Goal: Navigation & Orientation: Find specific page/section

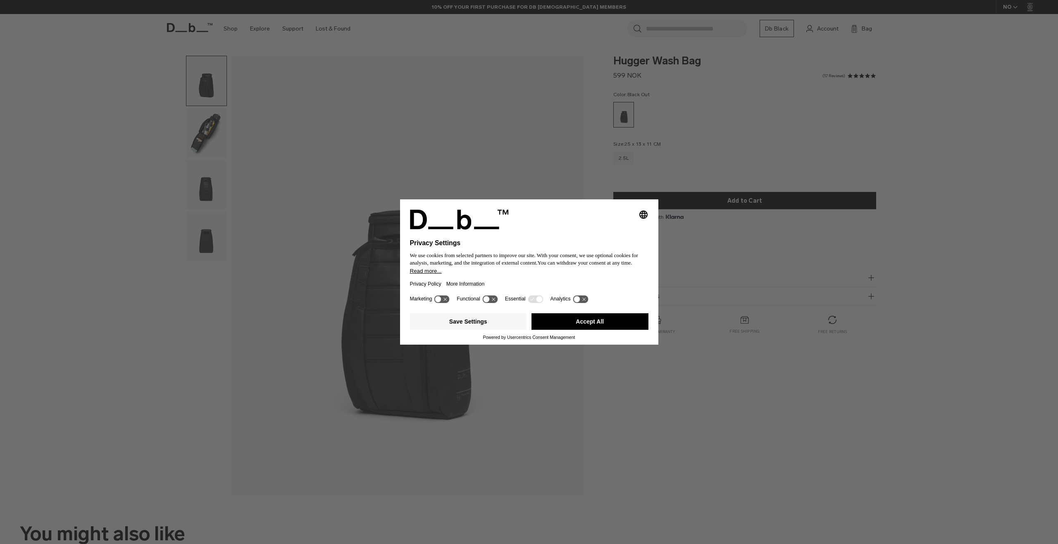
click at [563, 330] on button "Accept All" at bounding box center [589, 322] width 117 height 17
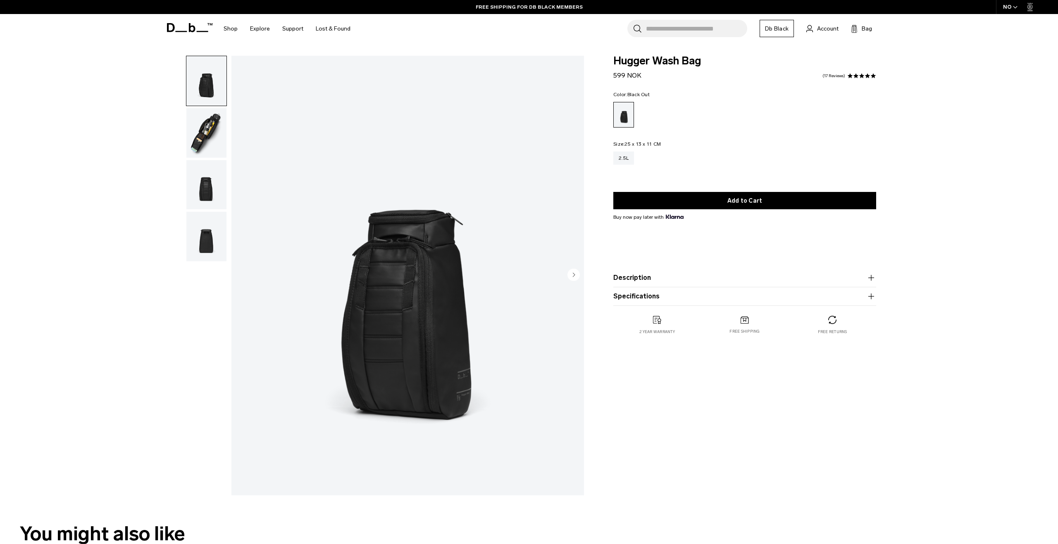
click at [207, 185] on img "button" at bounding box center [206, 185] width 40 height 50
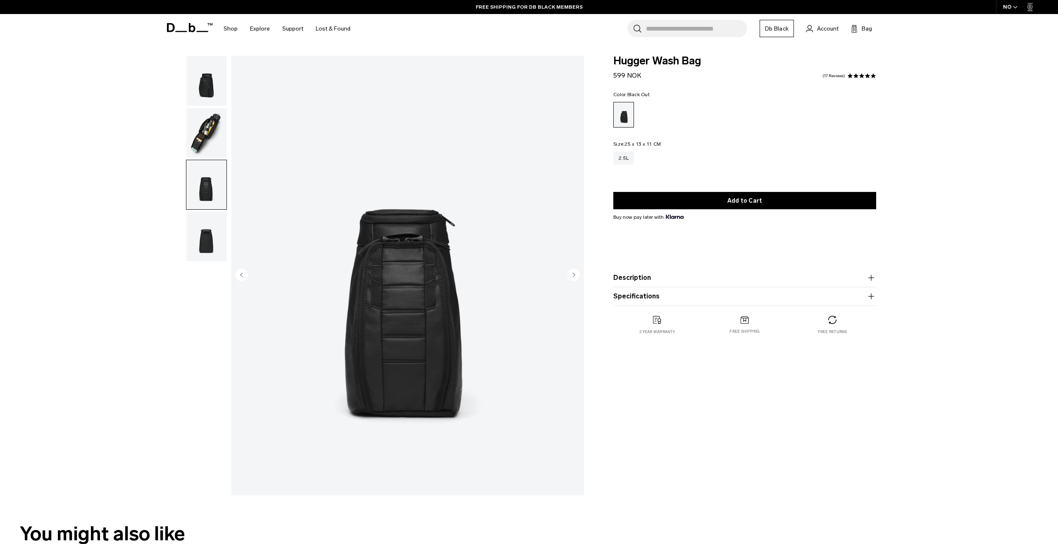
click at [210, 234] on img "button" at bounding box center [206, 237] width 40 height 50
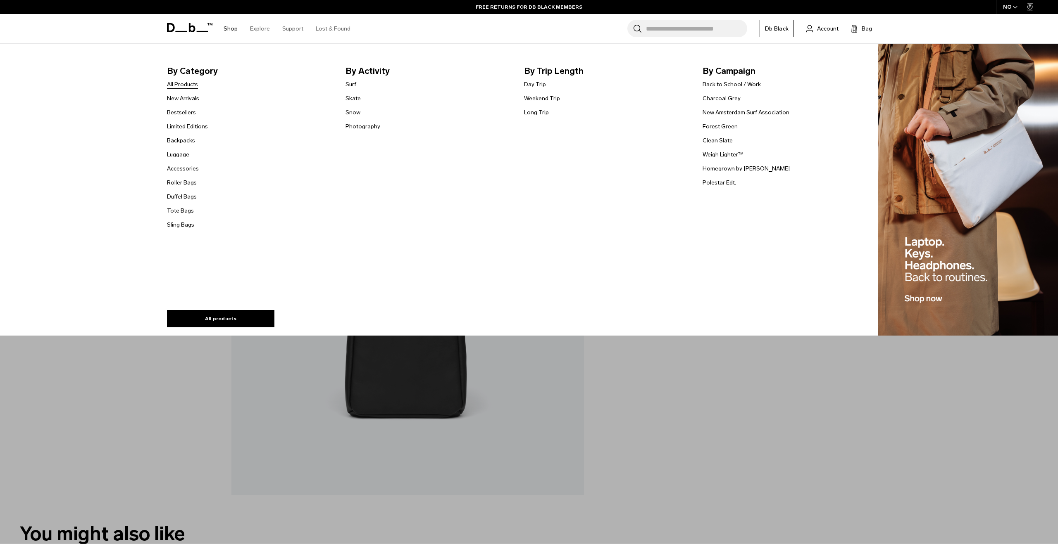
click at [192, 84] on link "All Products" at bounding box center [182, 84] width 31 height 9
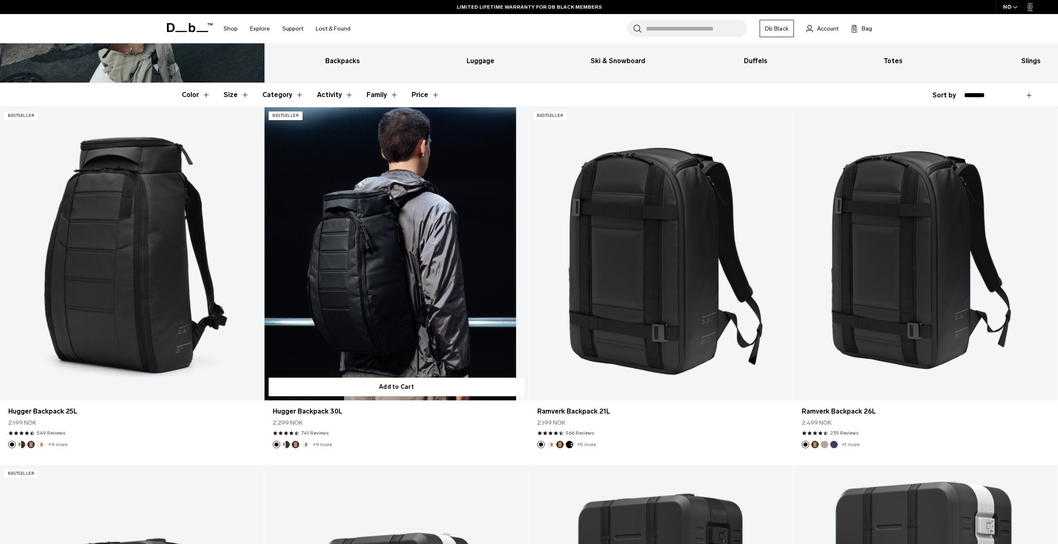
scroll to position [187, 0]
